Goal: Task Accomplishment & Management: Manage account settings

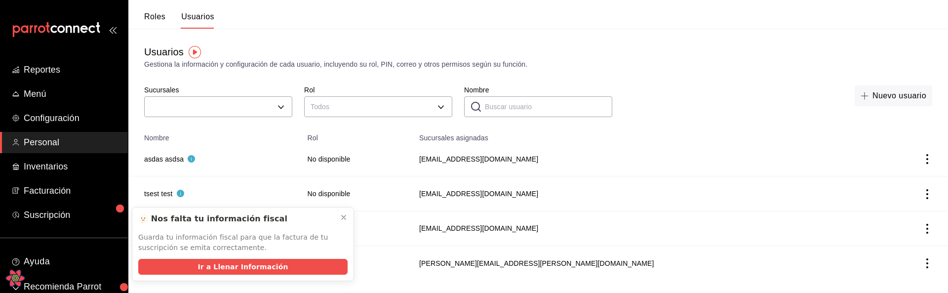
click at [345, 215] on icon at bounding box center [344, 217] width 8 height 8
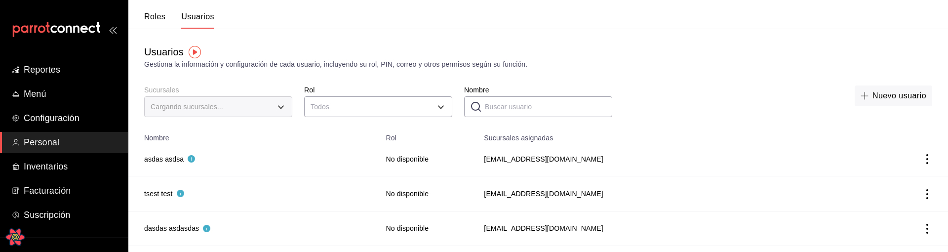
click at [234, 130] on th "Nombre" at bounding box center [254, 135] width 252 height 14
click at [273, 86] on label "Sucursales" at bounding box center [218, 89] width 148 height 7
click at [319, 64] on div "Gestiona la información y configuración de cada usuario, incluyendo su rol, PIN…" at bounding box center [538, 64] width 788 height 10
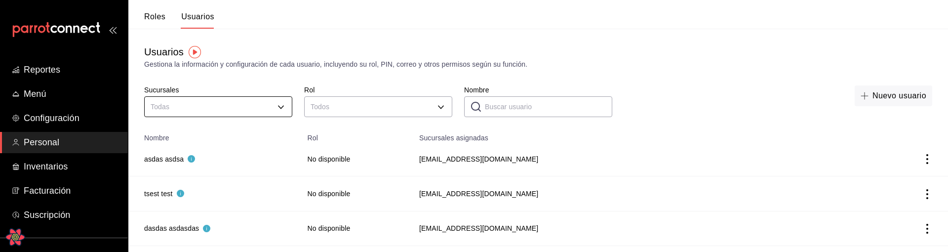
click at [280, 107] on body "Reportes Menú Configuración Personal Inventarios Facturación Suscripción Ayuda …" at bounding box center [474, 140] width 948 height 280
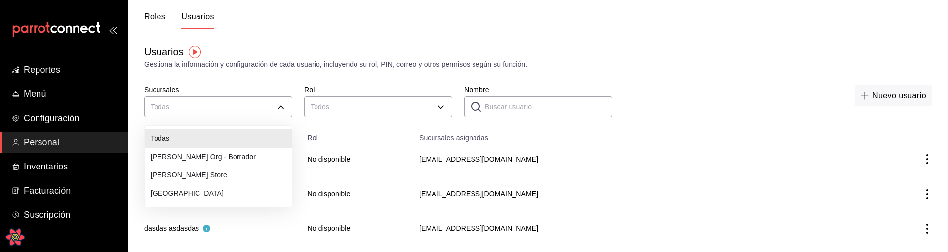
click at [351, 65] on div at bounding box center [474, 126] width 948 height 252
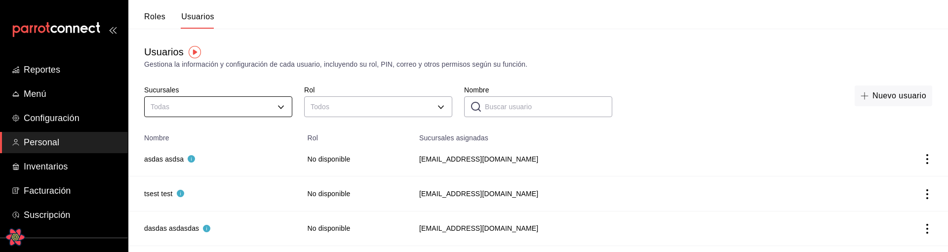
click at [280, 107] on body "Reportes Menú Configuración Personal Inventarios Facturación Suscripción Ayuda …" at bounding box center [474, 140] width 948 height 280
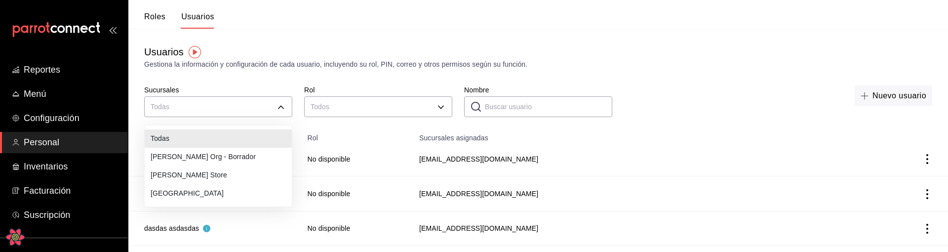
click at [410, 63] on div at bounding box center [474, 126] width 948 height 252
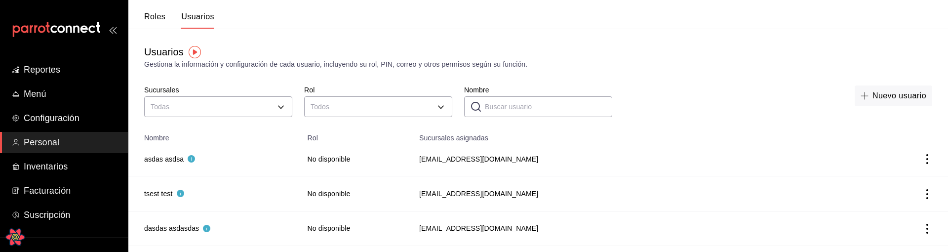
click at [829, 38] on div "Usuarios Gestiona la información y configuración de cada usuario, incluyendo su…" at bounding box center [538, 74] width 820 height 91
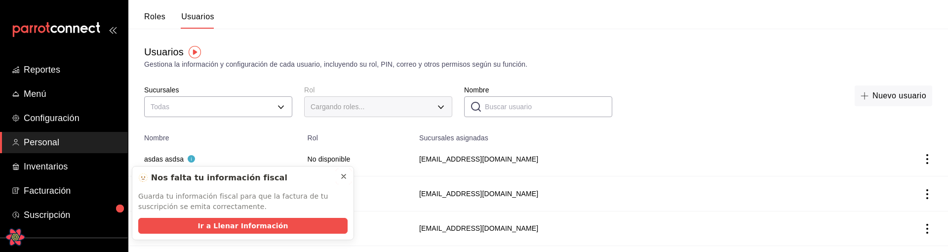
click at [346, 178] on icon at bounding box center [344, 176] width 8 height 8
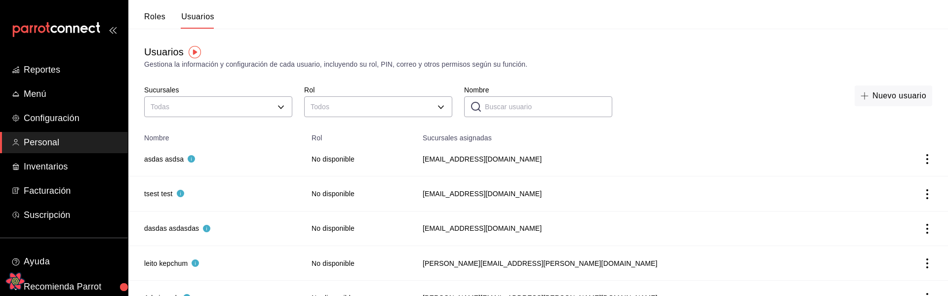
click at [400, 75] on div "Usuarios Gestiona la información y configuración de cada usuario, incluyendo su…" at bounding box center [538, 74] width 820 height 91
click at [379, 103] on body "Reportes Menú Configuración Personal Inventarios Facturación Suscripción Ayuda …" at bounding box center [474, 209] width 948 height 419
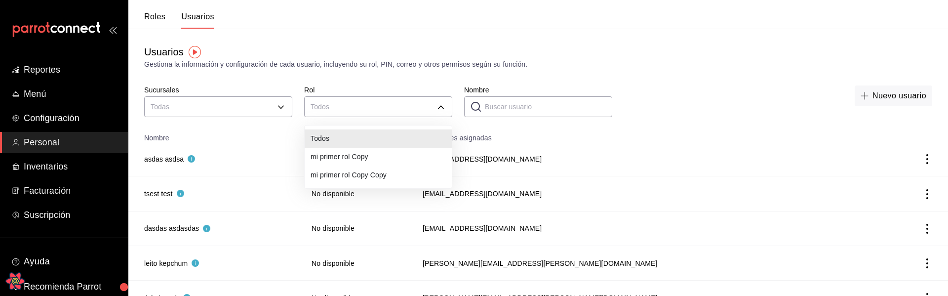
click at [380, 62] on div at bounding box center [474, 148] width 948 height 296
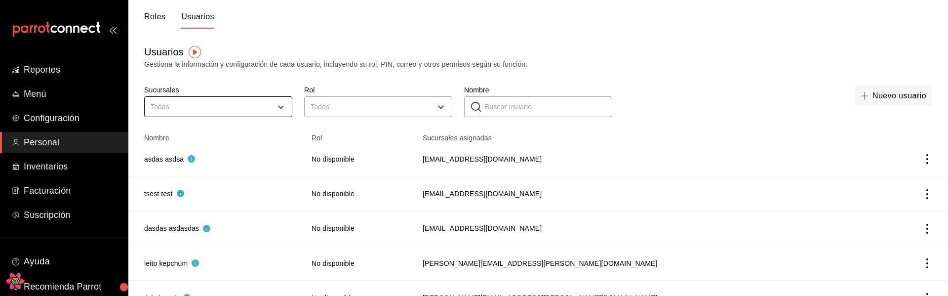
click at [259, 103] on body "Reportes Menú Configuración Personal Inventarios Facturación Suscripción Ayuda …" at bounding box center [474, 209] width 948 height 419
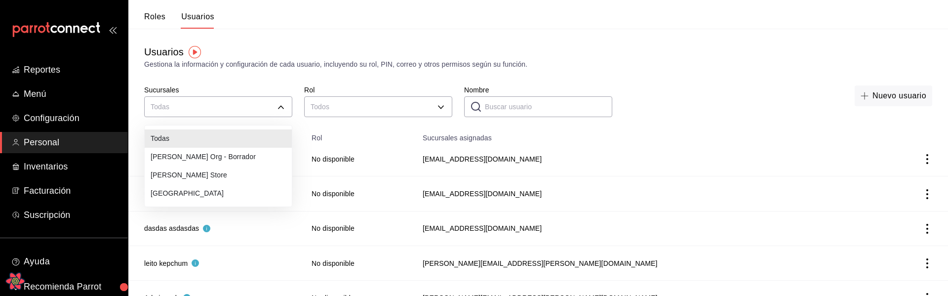
click at [439, 61] on div at bounding box center [474, 148] width 948 height 296
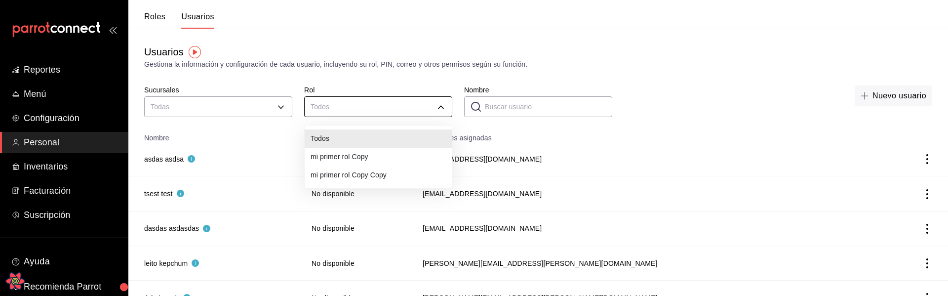
click at [374, 110] on body "Reportes Menú Configuración Personal Inventarios Facturación Suscripción Ayuda …" at bounding box center [474, 209] width 948 height 419
click at [404, 76] on div at bounding box center [474, 148] width 948 height 296
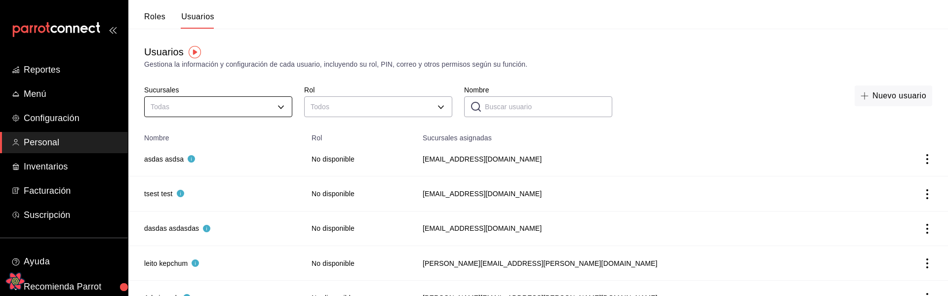
click at [234, 115] on body "Reportes Menú Configuración Personal Inventarios Facturación Suscripción Ayuda …" at bounding box center [474, 209] width 948 height 419
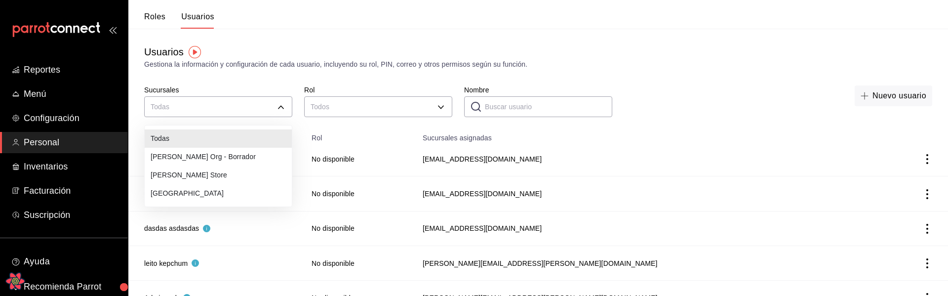
click at [421, 74] on div at bounding box center [474, 148] width 948 height 296
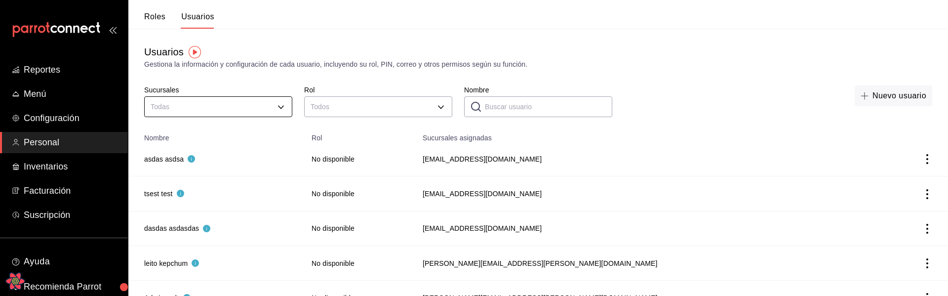
click at [256, 99] on body "Reportes Menú Configuración Personal Inventarios Facturación Suscripción Ayuda …" at bounding box center [474, 209] width 948 height 419
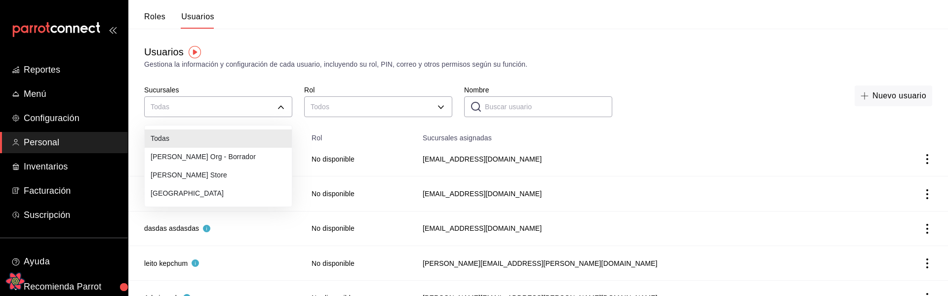
click at [383, 109] on div at bounding box center [474, 148] width 948 height 296
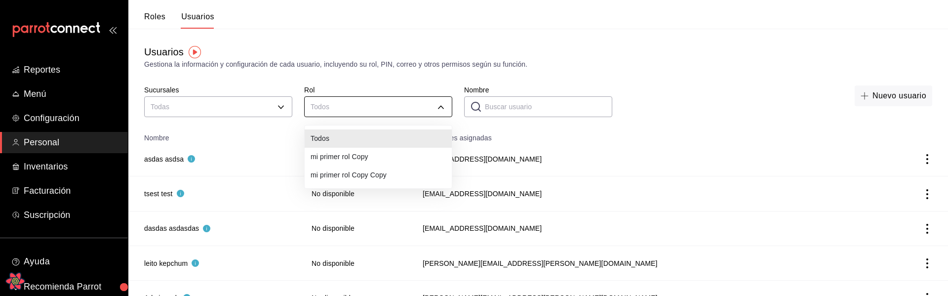
click at [383, 110] on body "Reportes Menú Configuración Personal Inventarios Facturación Suscripción Ayuda …" at bounding box center [474, 209] width 948 height 419
click at [459, 69] on div at bounding box center [474, 148] width 948 height 296
